Goal: Transaction & Acquisition: Download file/media

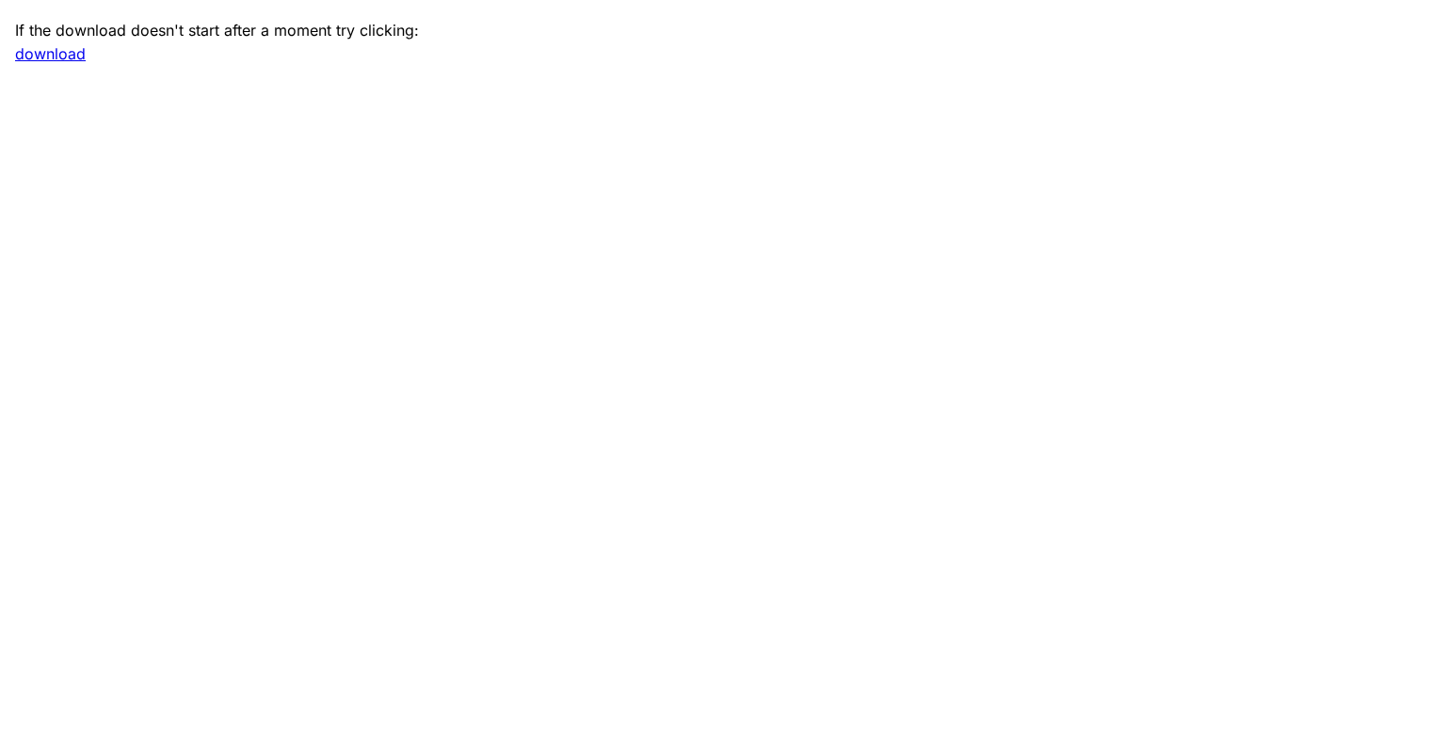
click at [40, 49] on link "download" at bounding box center [50, 53] width 71 height 19
click at [43, 57] on link "download" at bounding box center [50, 53] width 71 height 19
click at [986, 60] on main "If the download doesn't start after a moment try clicking: download" at bounding box center [723, 372] width 1446 height 745
click at [54, 57] on link "download" at bounding box center [50, 53] width 71 height 19
click at [41, 59] on link "download" at bounding box center [50, 53] width 71 height 19
